Goal: Information Seeking & Learning: Find contact information

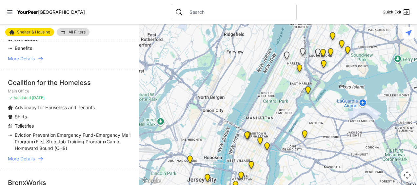
scroll to position [271, 0]
click at [24, 155] on span "More Details" at bounding box center [21, 158] width 27 height 7
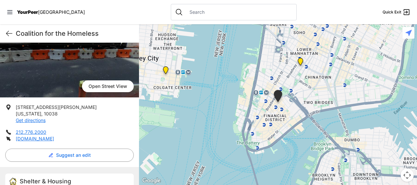
scroll to position [71, 0]
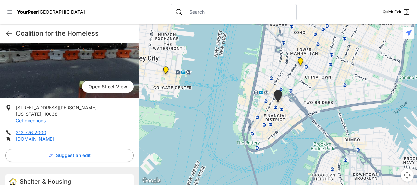
click at [54, 139] on link "[DOMAIN_NAME]" at bounding box center [35, 139] width 38 height 6
select select "recentlyUpdated"
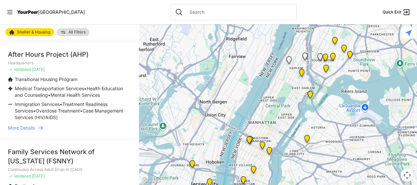
scroll to position [505, 0]
click at [20, 130] on span "More Details" at bounding box center [21, 127] width 27 height 7
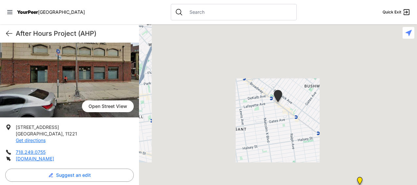
scroll to position [52, 0]
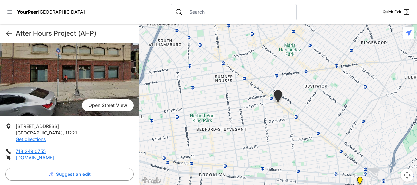
click at [54, 159] on link "[DOMAIN_NAME]" at bounding box center [35, 158] width 38 height 6
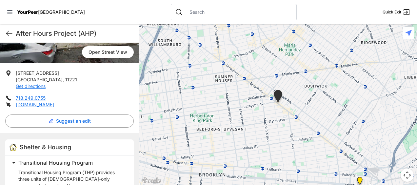
scroll to position [108, 0]
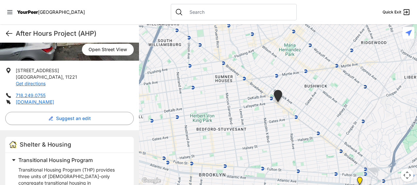
click at [10, 31] on icon at bounding box center [9, 34] width 8 height 8
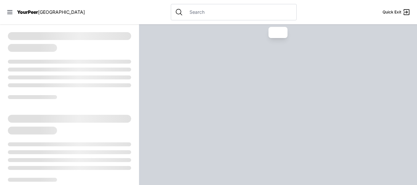
select select "recentlyUpdated"
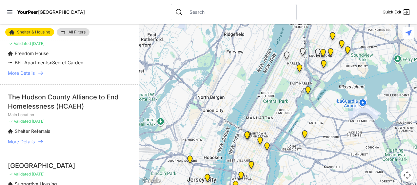
scroll to position [1048, 0]
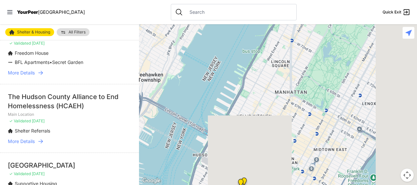
drag, startPoint x: 392, startPoint y: 134, endPoint x: 294, endPoint y: 37, distance: 137.5
click at [294, 37] on div at bounding box center [278, 104] width 278 height 161
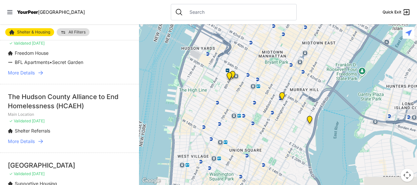
drag, startPoint x: 312, startPoint y: 158, endPoint x: 313, endPoint y: 51, distance: 107.2
click at [313, 51] on div at bounding box center [278, 104] width 278 height 161
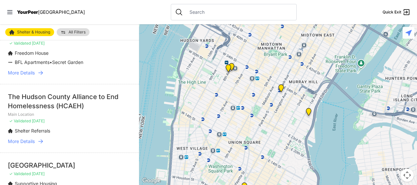
click at [228, 68] on img "ServiceLine" at bounding box center [228, 70] width 13 height 16
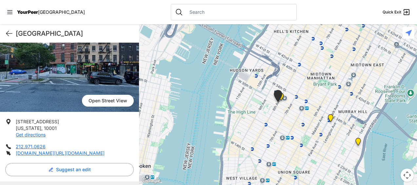
scroll to position [60, 0]
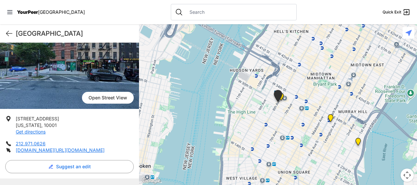
click at [282, 96] on img "ServiceLine" at bounding box center [278, 97] width 16 height 20
click at [283, 95] on img "ServiceLine" at bounding box center [278, 97] width 16 height 20
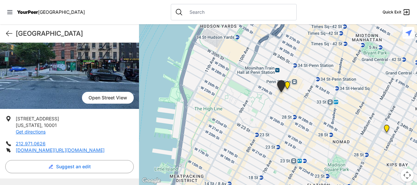
click at [287, 85] on img "ServiceLine" at bounding box center [281, 87] width 16 height 20
click at [287, 84] on img "ServiceLine" at bounding box center [281, 87] width 16 height 20
click at [8, 33] on icon at bounding box center [9, 34] width 8 height 8
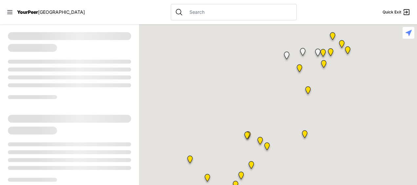
select select "recentlyUpdated"
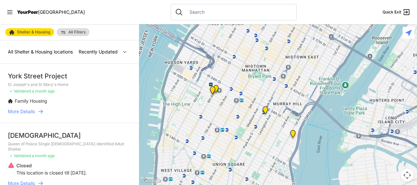
drag, startPoint x: 239, startPoint y: 169, endPoint x: 258, endPoint y: 86, distance: 85.1
click at [258, 86] on div at bounding box center [278, 104] width 278 height 161
click at [217, 87] on img "ServiceLine" at bounding box center [212, 92] width 13 height 16
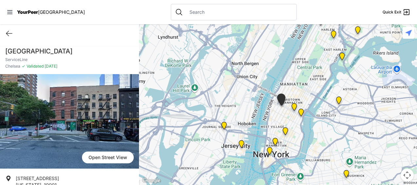
click at [285, 130] on img "Third Street Men's Shelter and Clinic" at bounding box center [285, 133] width 13 height 16
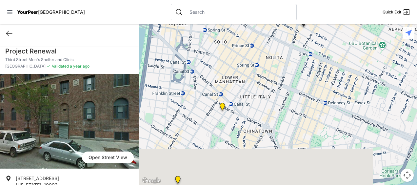
drag, startPoint x: 212, startPoint y: 172, endPoint x: 208, endPoint y: 102, distance: 70.3
click at [208, 102] on div at bounding box center [278, 104] width 278 height 161
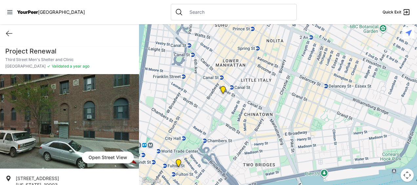
click at [223, 90] on img "Tribeca Campus/New York City Rescue Mission" at bounding box center [222, 91] width 13 height 16
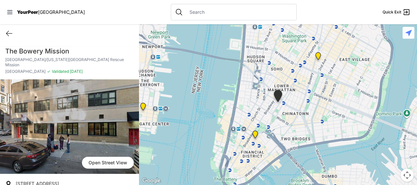
click at [256, 131] on img "Main Office" at bounding box center [255, 136] width 13 height 16
